Goal: Answer question/provide support

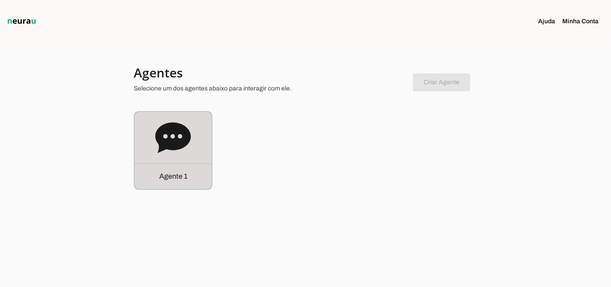
click at [178, 176] on p "Agente 1" at bounding box center [173, 176] width 28 height 11
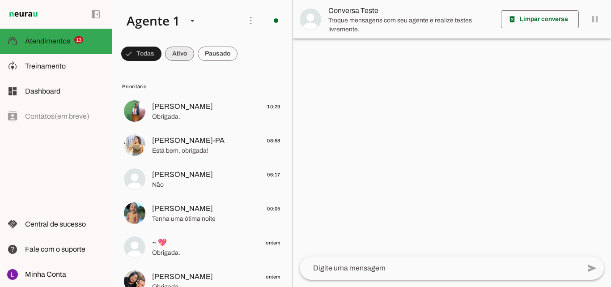
click at [187, 53] on span at bounding box center [179, 53] width 29 height 21
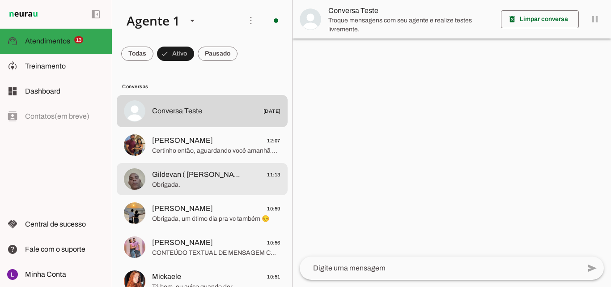
click at [238, 184] on span "Obrigada." at bounding box center [216, 184] width 128 height 9
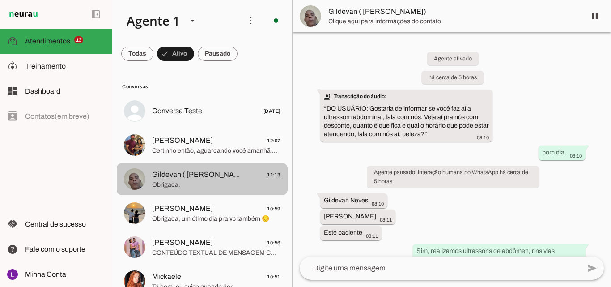
scroll to position [2321, 0]
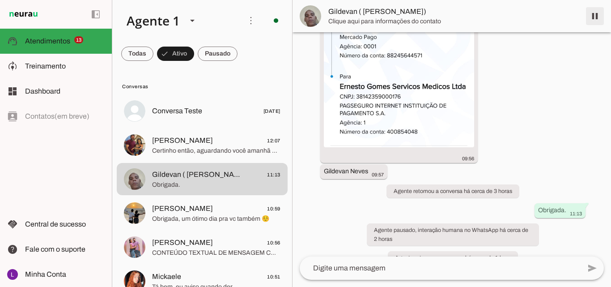
click at [595, 16] on span at bounding box center [595, 15] width 21 height 21
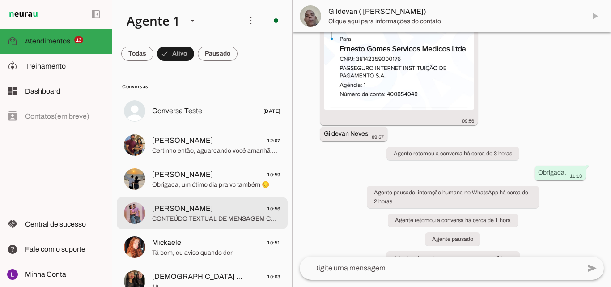
scroll to position [90, 0]
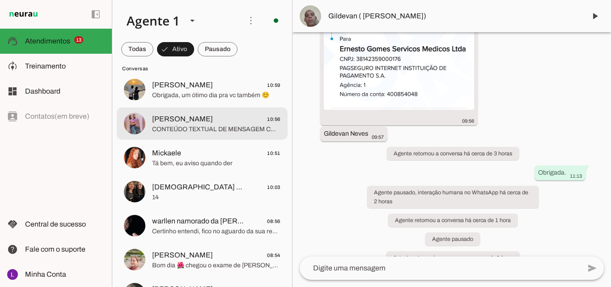
click at [230, 127] on span "CONTEÚDO TEXTUAL DE MENSAGEM COM IMAGEM (URL [URL][DOMAIN_NAME]) :" at bounding box center [216, 129] width 128 height 9
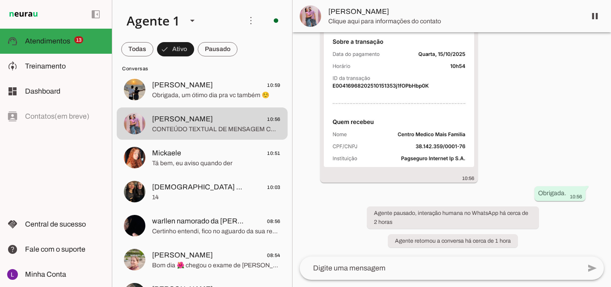
scroll to position [2591, 0]
click at [596, 17] on span at bounding box center [595, 15] width 21 height 21
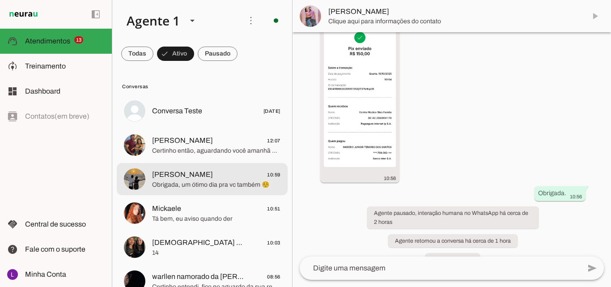
scroll to position [2629, 0]
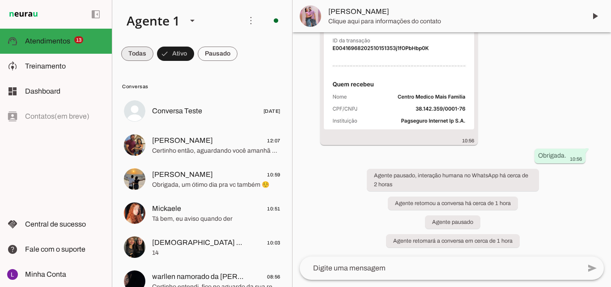
click at [144, 52] on span at bounding box center [137, 53] width 32 height 21
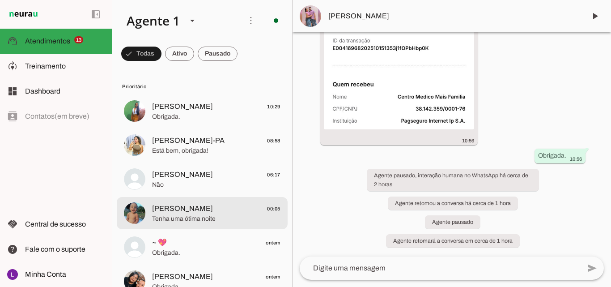
scroll to position [45, 0]
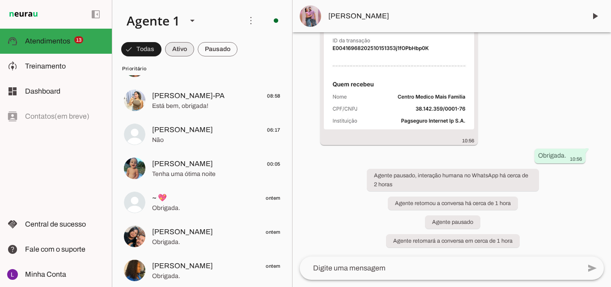
click at [187, 49] on span at bounding box center [179, 48] width 29 height 21
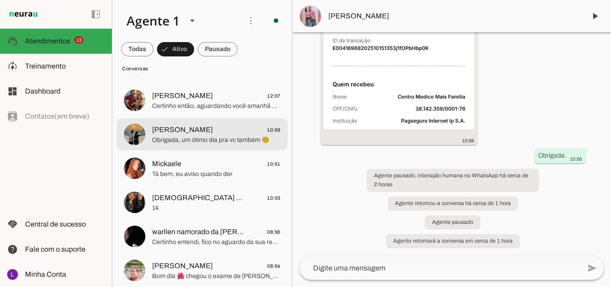
click at [252, 137] on span "Obrigada, um ótimo dia pra vc também ☺️" at bounding box center [216, 140] width 128 height 9
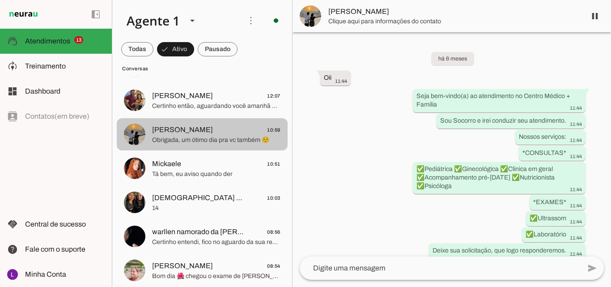
scroll to position [2488, 0]
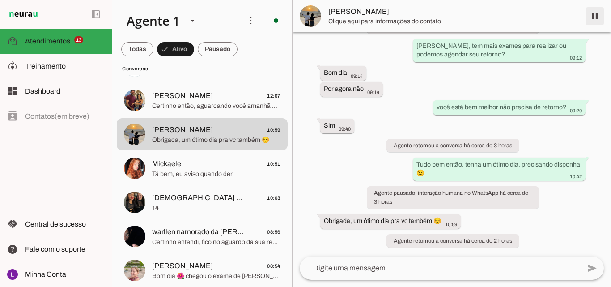
click at [598, 14] on span at bounding box center [595, 15] width 21 height 21
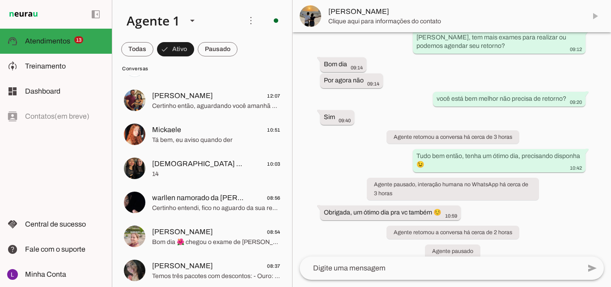
scroll to position [2525, 0]
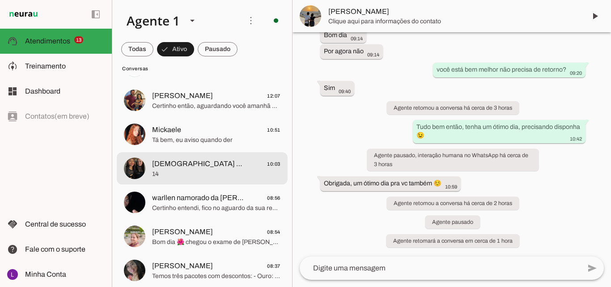
click at [237, 165] on span "[DEMOGRAPHIC_DATA] é bom o tempo todo🙌🏻Y" at bounding box center [198, 163] width 92 height 11
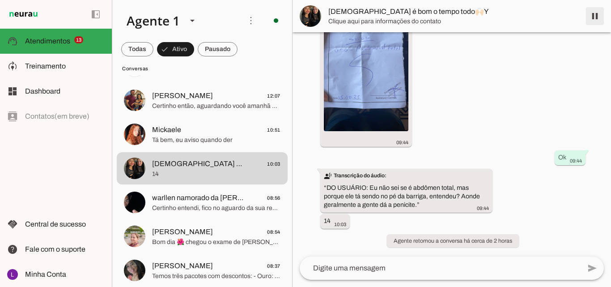
scroll to position [4846, 0]
click at [593, 16] on span at bounding box center [595, 15] width 21 height 21
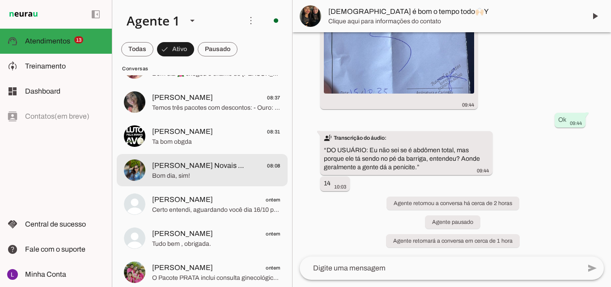
scroll to position [0, 0]
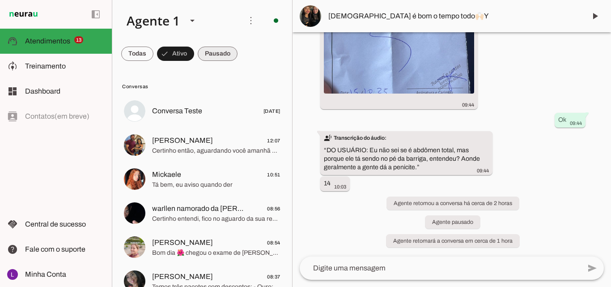
click at [216, 50] on span at bounding box center [218, 53] width 40 height 21
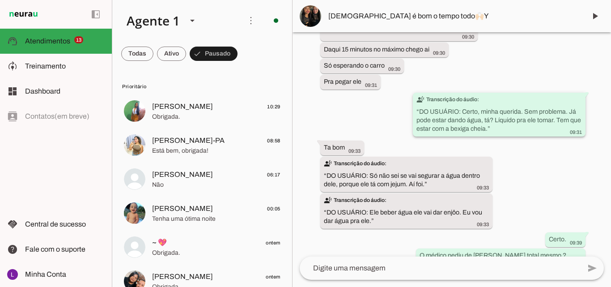
scroll to position [4583, 0]
